Goal: Task Accomplishment & Management: Use online tool/utility

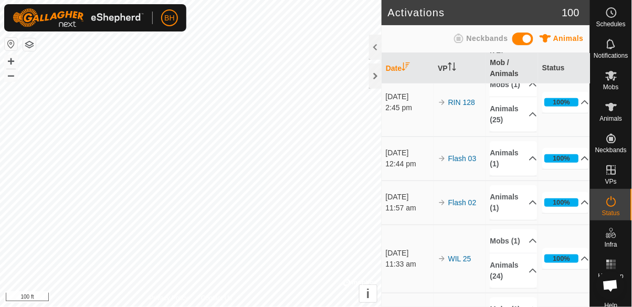
scroll to position [155, 0]
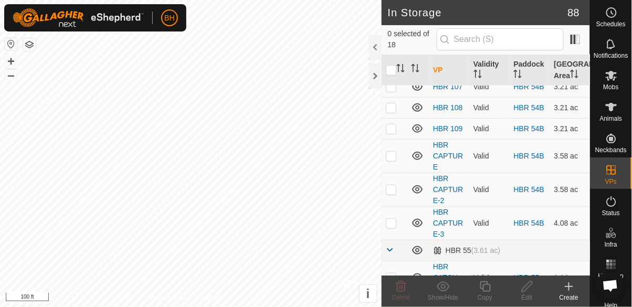
scroll to position [348, 0]
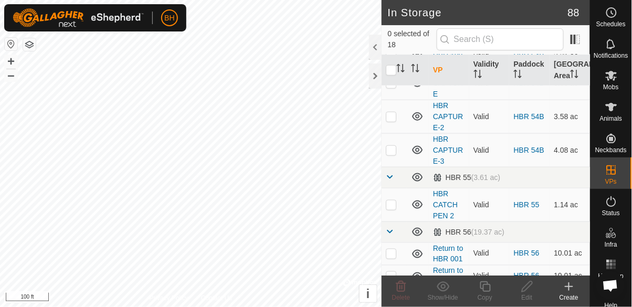
scroll to position [348, 0]
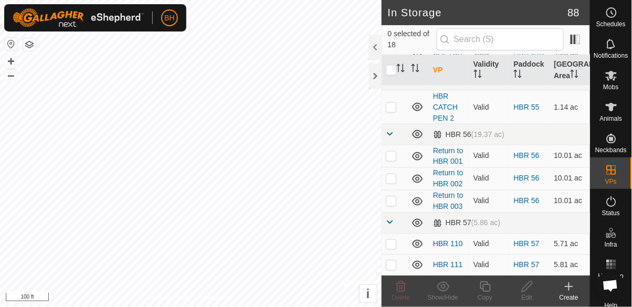
click at [611, 113] on icon at bounding box center [611, 107] width 13 height 13
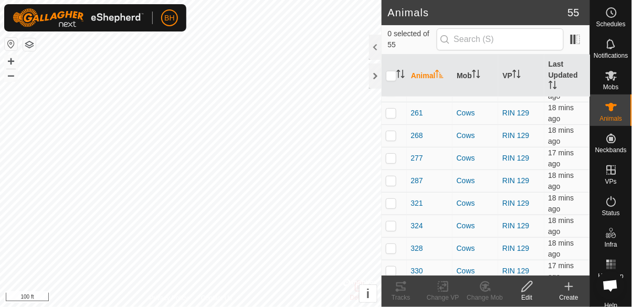
scroll to position [199, 0]
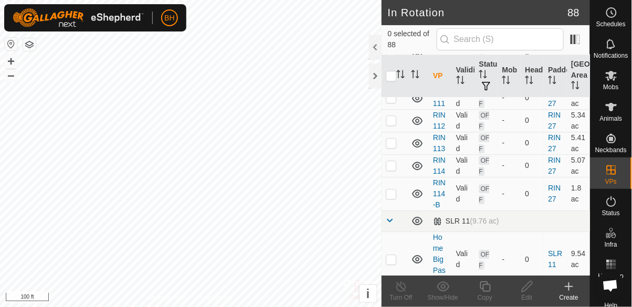
scroll to position [1534, 0]
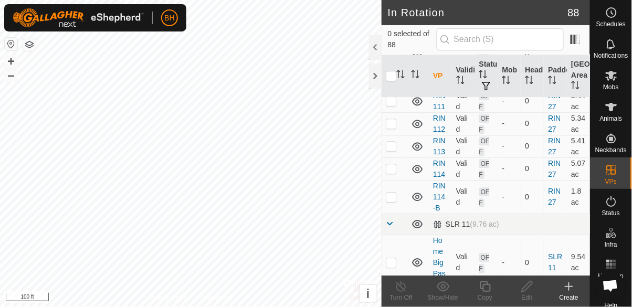
click at [617, 84] on span "Mobs" at bounding box center [611, 87] width 15 height 6
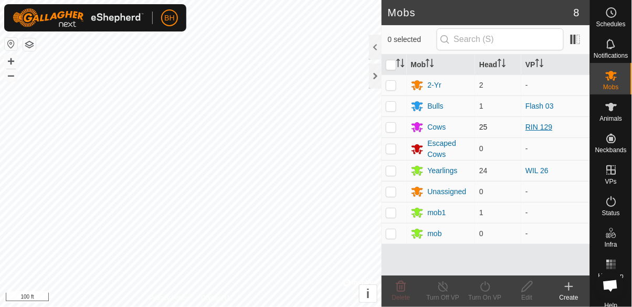
click at [547, 124] on link "RIN 129" at bounding box center [538, 127] width 27 height 8
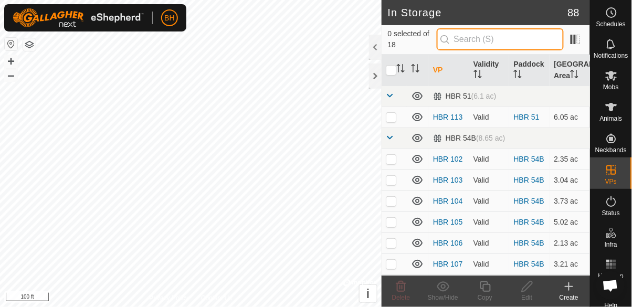
click at [531, 42] on input "text" at bounding box center [500, 39] width 127 height 22
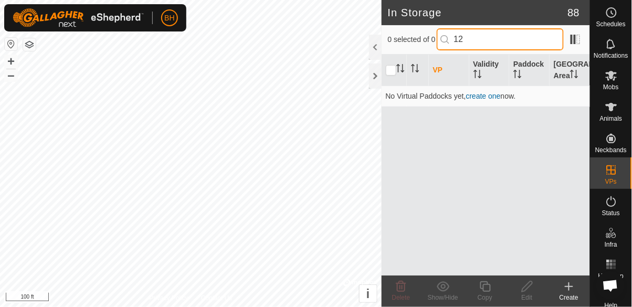
type input "129"
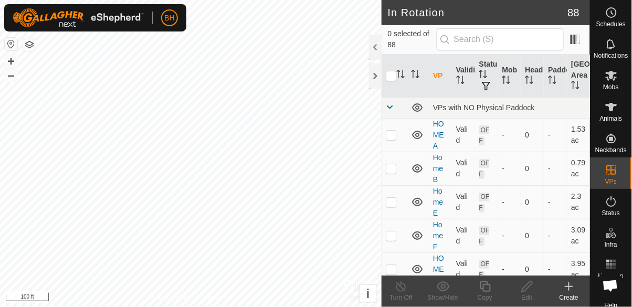
click at [545, 277] on div "Edit" at bounding box center [527, 291] width 42 height 31
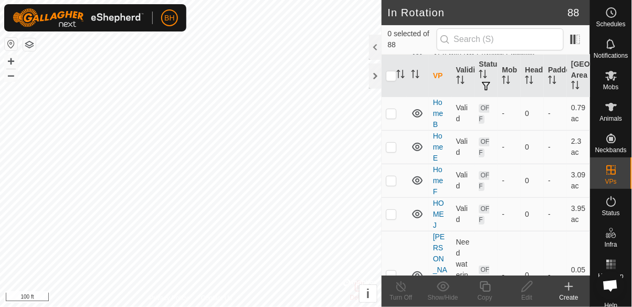
scroll to position [51, 0]
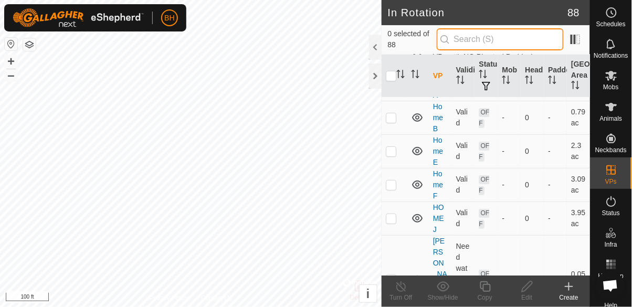
click at [531, 38] on input "text" at bounding box center [500, 39] width 127 height 22
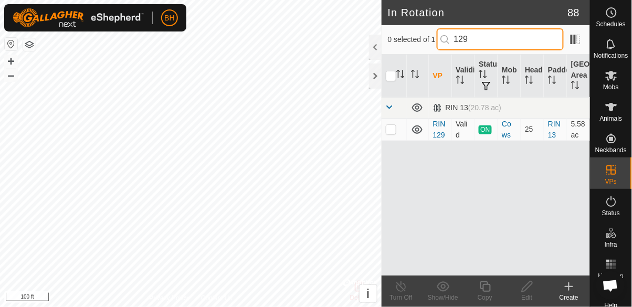
type input "129"
click at [395, 133] on p-checkbox at bounding box center [391, 129] width 10 height 8
checkbox input "true"
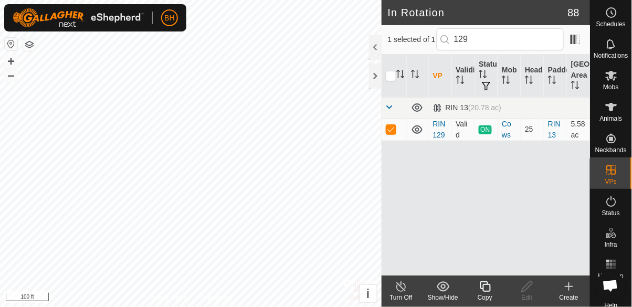
click at [490, 294] on div "Copy" at bounding box center [485, 297] width 42 height 9
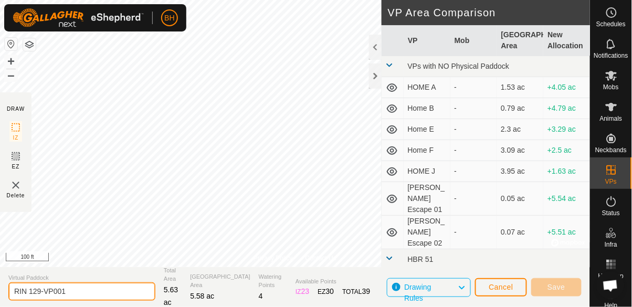
click at [87, 289] on input "RIN 129-VP001" at bounding box center [81, 291] width 147 height 18
click at [113, 293] on input "RIN 129-VP001" at bounding box center [81, 291] width 147 height 18
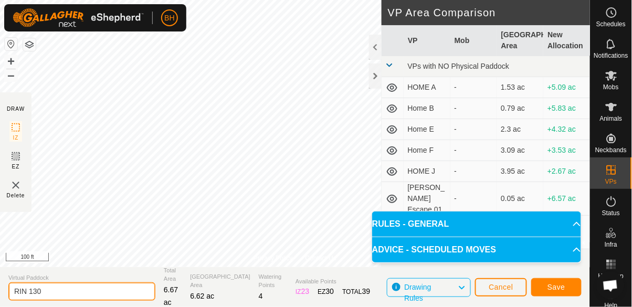
type input "RIN 130"
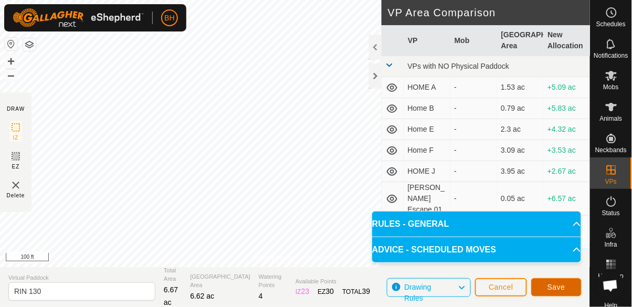
click at [559, 283] on span "Save" at bounding box center [556, 287] width 18 height 8
